Goal: Entertainment & Leisure: Consume media (video, audio)

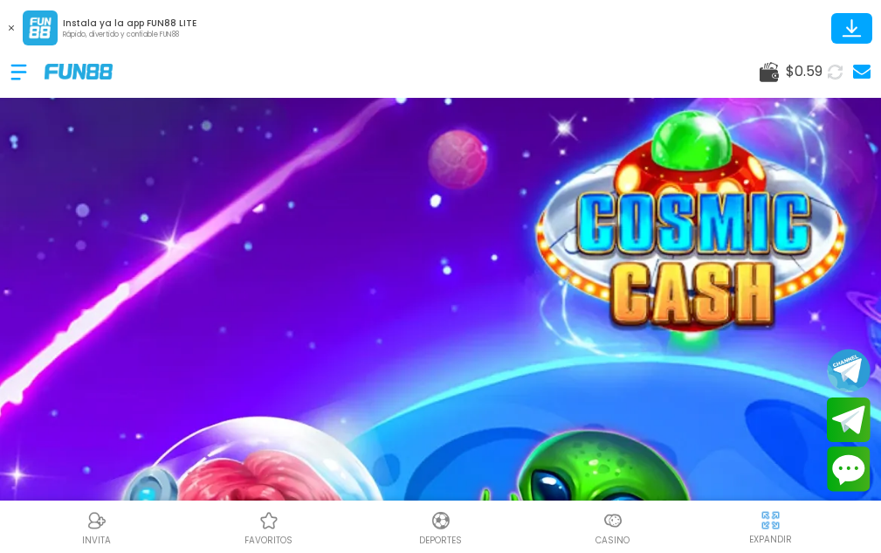
click at [833, 83] on button at bounding box center [835, 71] width 25 height 25
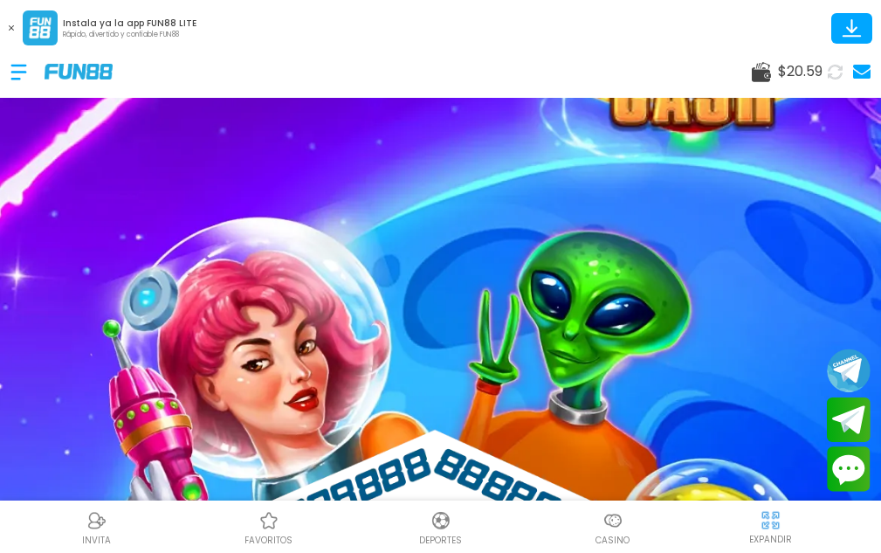
scroll to position [262, 0]
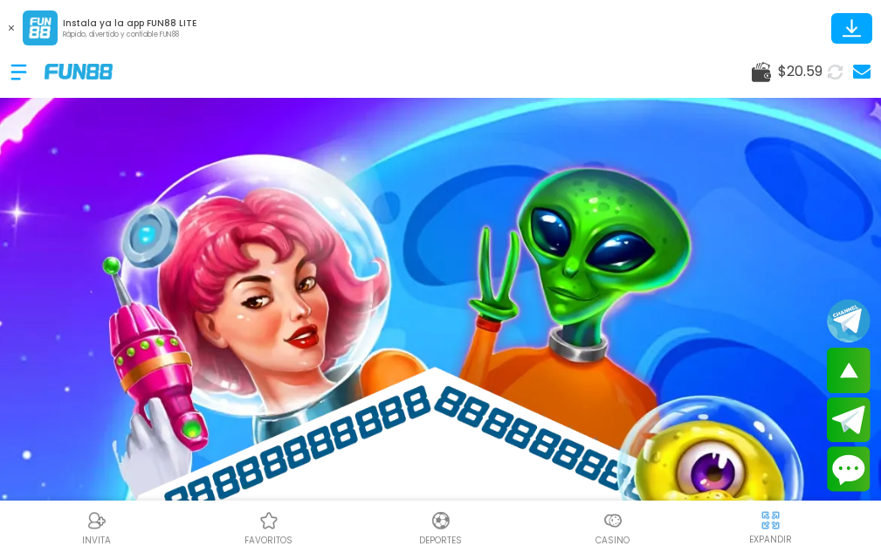
click at [603, 529] on img at bounding box center [613, 520] width 21 height 21
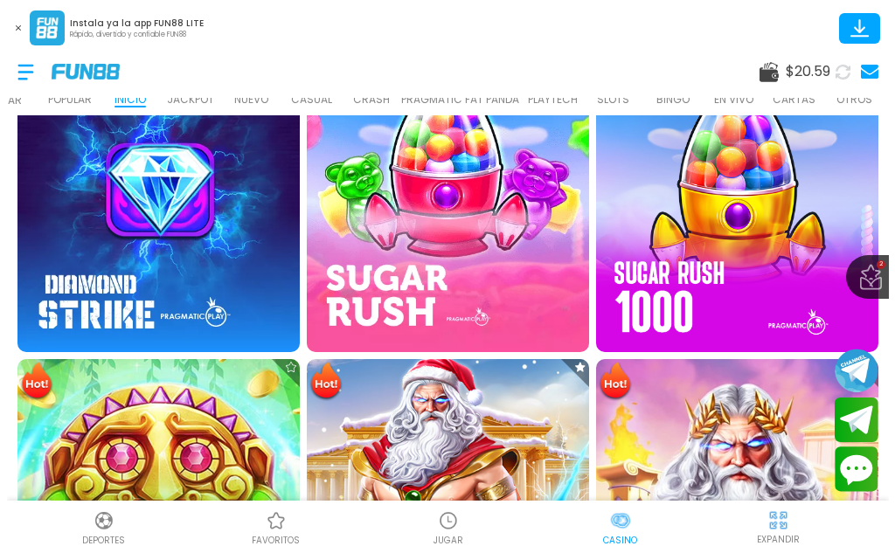
scroll to position [874, 0]
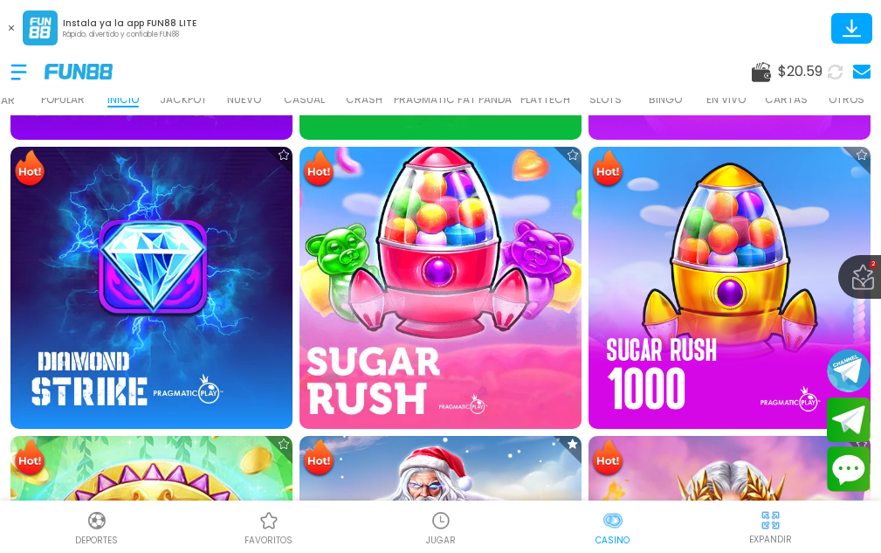
click at [404, 274] on img at bounding box center [441, 287] width 310 height 310
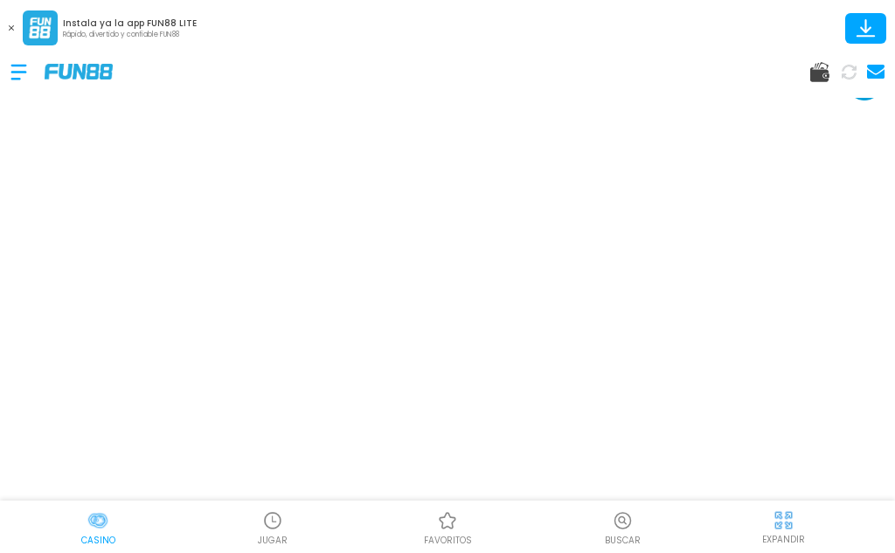
click at [11, 22] on button at bounding box center [11, 28] width 23 height 23
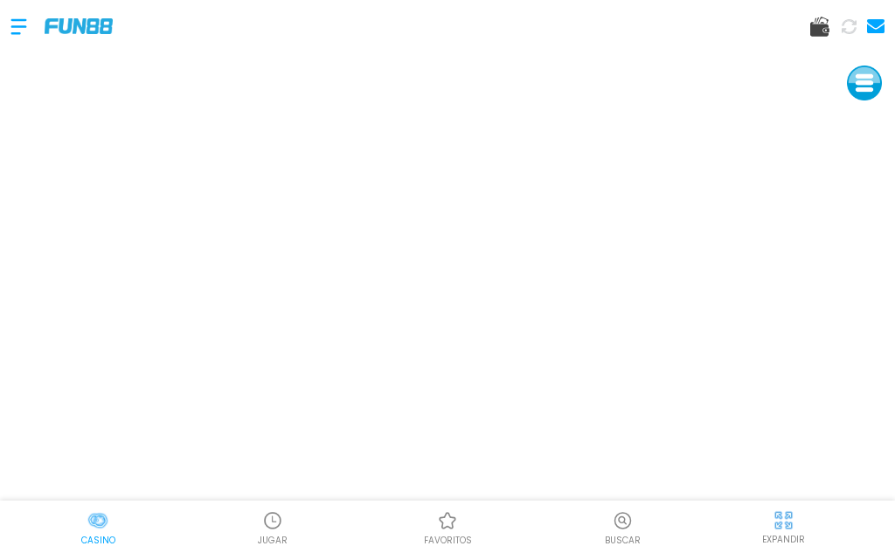
click at [788, 538] on p "EXPANDIR" at bounding box center [783, 539] width 43 height 13
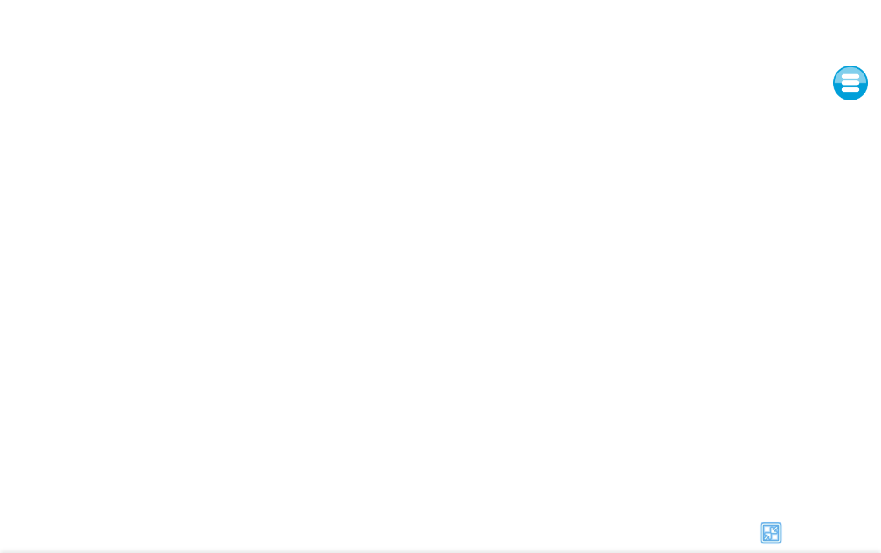
click at [777, 536] on img at bounding box center [771, 533] width 26 height 26
